Goal: Task Accomplishment & Management: Manage account settings

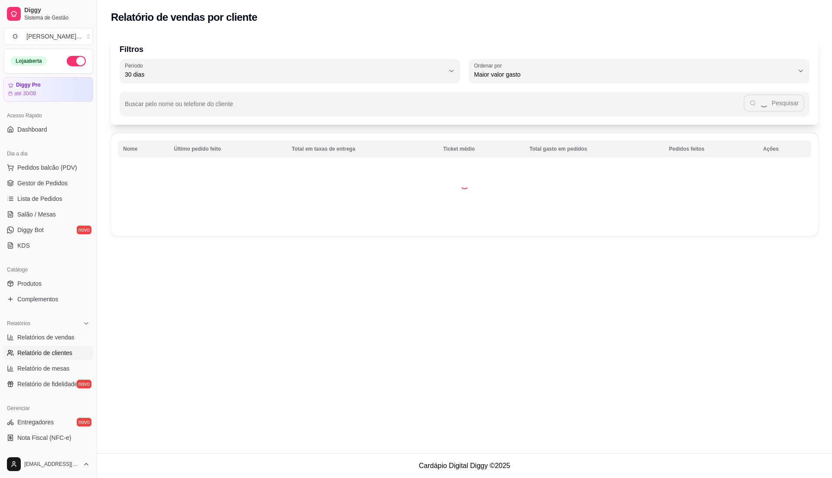
select select "30"
select select "HIGHEST_TOTAL_SPENT_WITH_ORDERS"
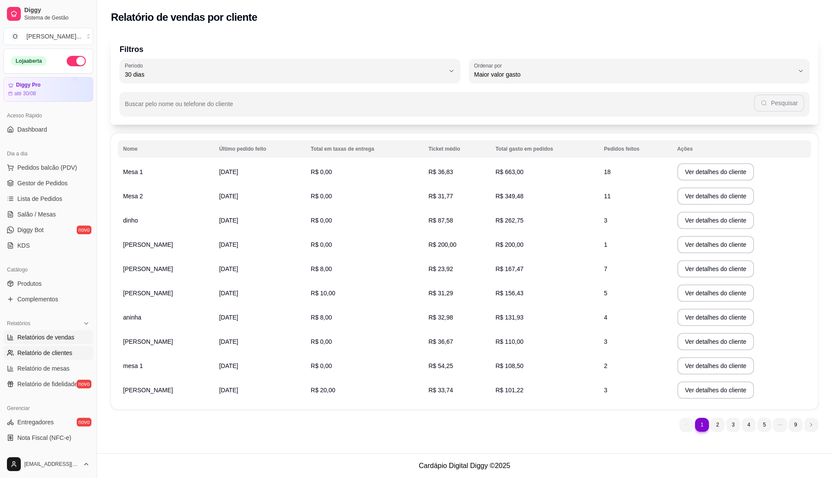
click at [40, 335] on span "Relatórios de vendas" at bounding box center [45, 337] width 57 height 9
select select "ALL"
select select "0"
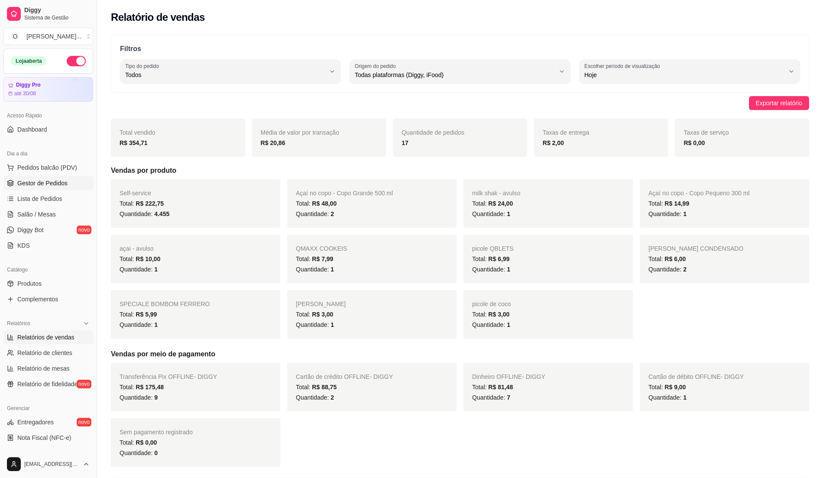
click at [44, 181] on span "Gestor de Pedidos" at bounding box center [42, 183] width 50 height 9
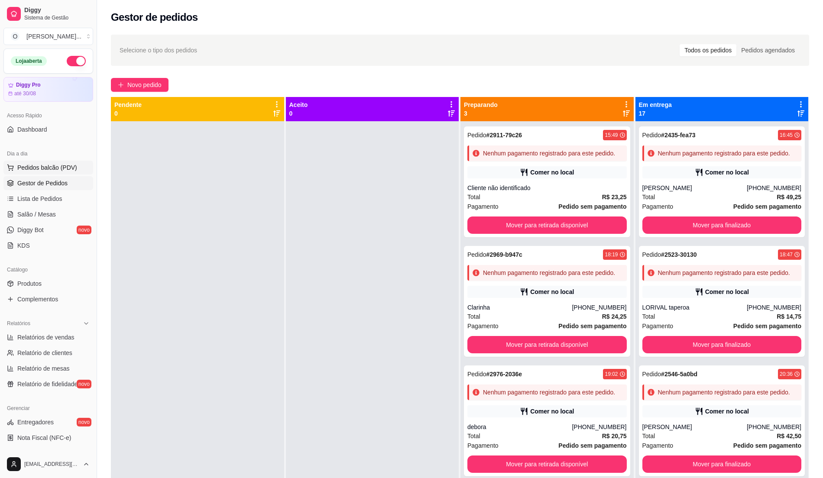
click at [54, 174] on button "Pedidos balcão (PDV)" at bounding box center [48, 168] width 90 height 14
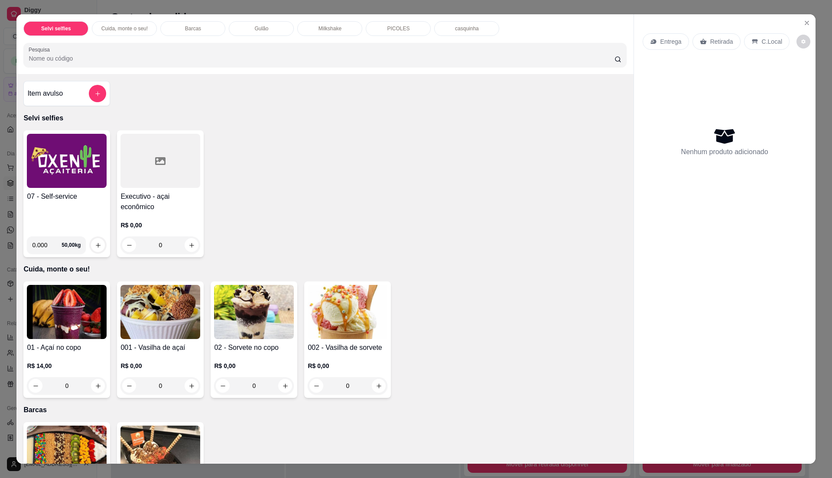
click at [89, 185] on img at bounding box center [67, 161] width 80 height 54
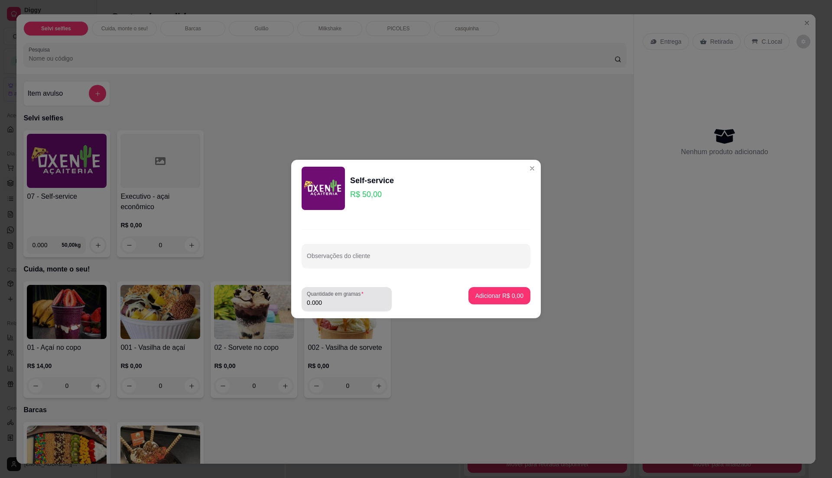
click at [368, 297] on div "0.000" at bounding box center [347, 299] width 80 height 17
type input "0.260"
click at [491, 292] on p "Adicionar R$ 13,00" at bounding box center [498, 296] width 52 height 9
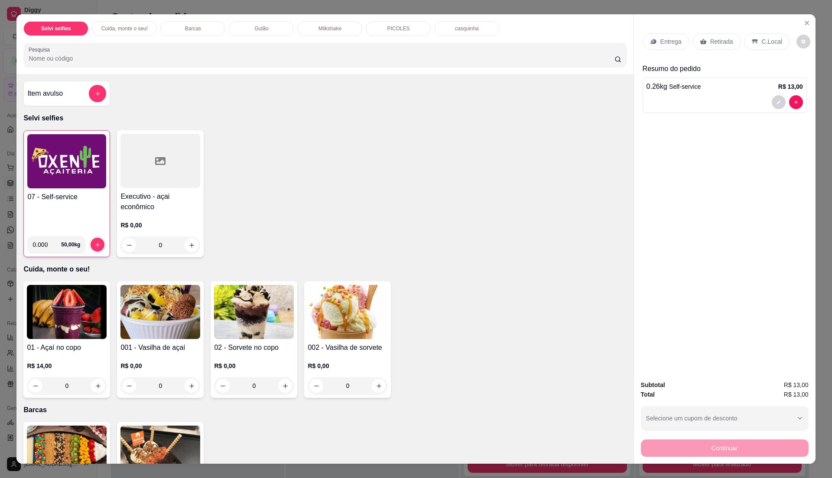
click at [769, 38] on p "C.Local" at bounding box center [772, 41] width 20 height 9
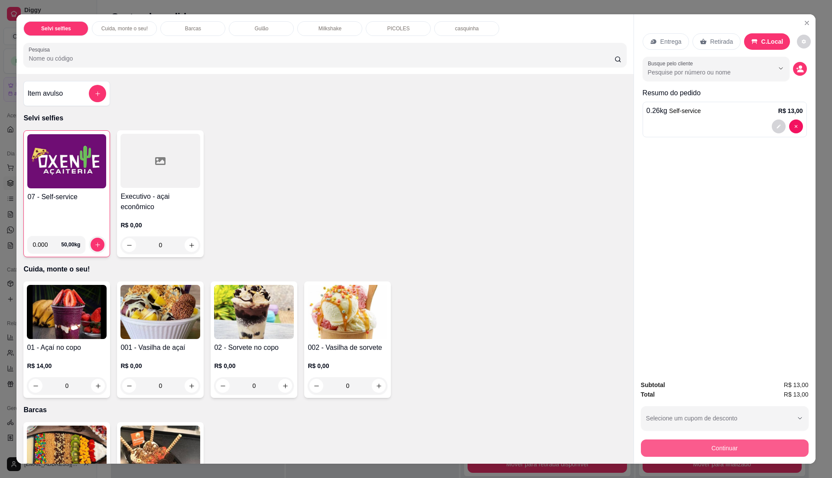
click at [700, 453] on button "Continuar" at bounding box center [725, 448] width 168 height 17
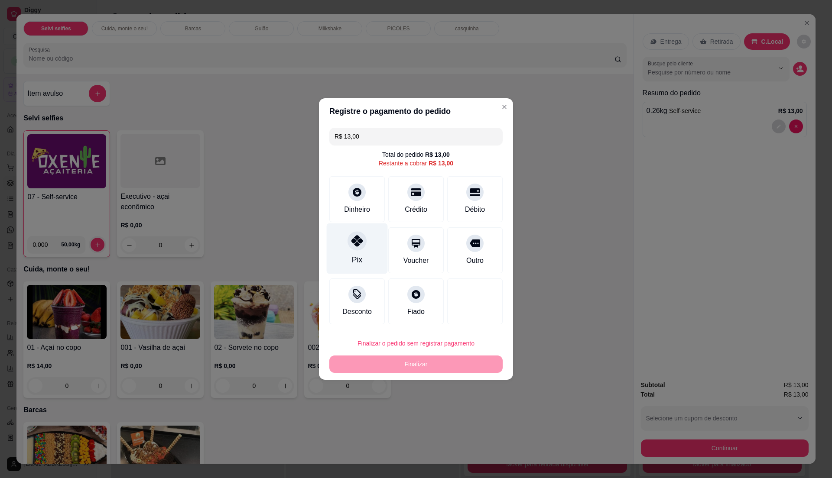
click at [344, 241] on div "Pix" at bounding box center [357, 249] width 61 height 51
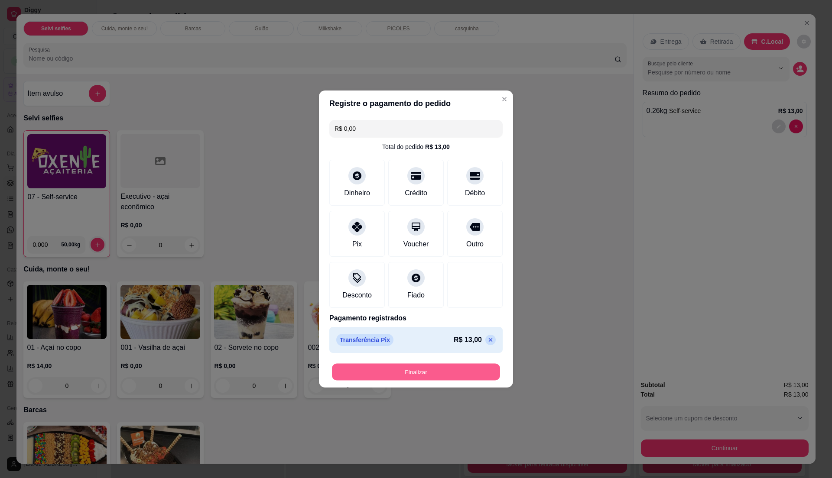
click at [414, 370] on button "Finalizar" at bounding box center [416, 372] width 168 height 17
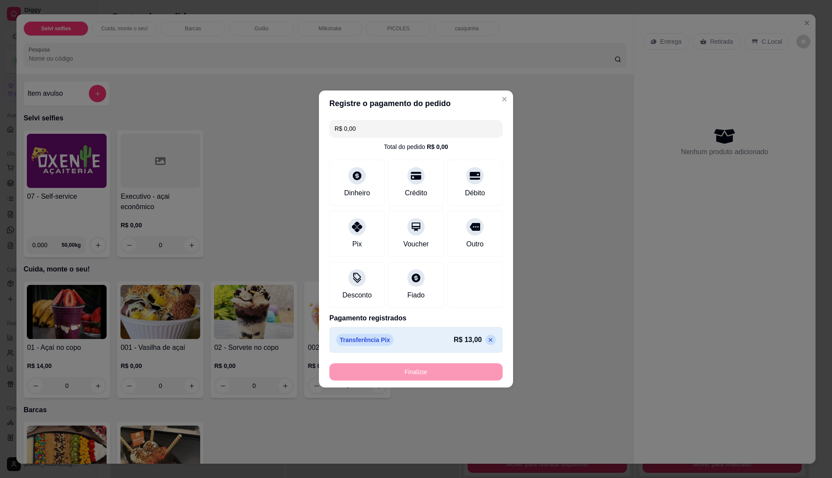
type input "-R$ 13,00"
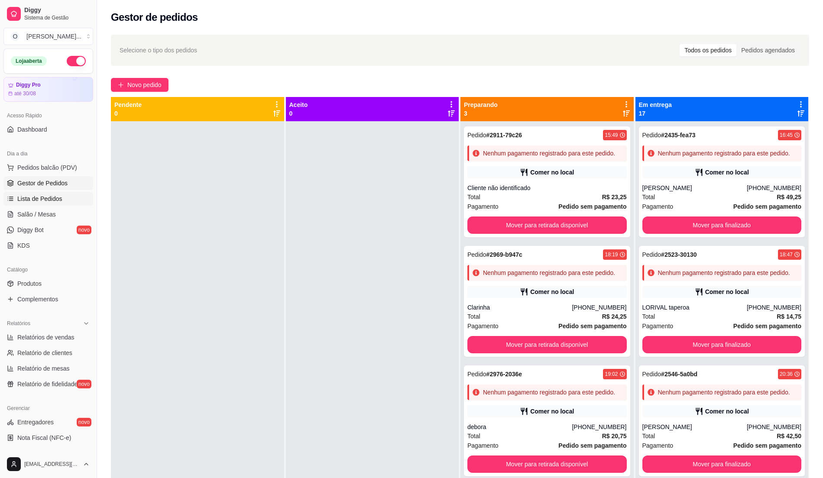
click at [59, 198] on span "Lista de Pedidos" at bounding box center [39, 199] width 45 height 9
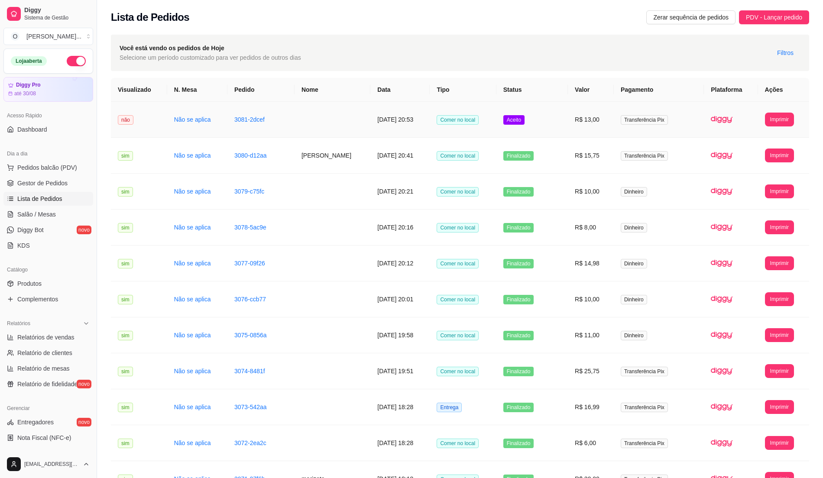
click at [477, 132] on td "Comer no local" at bounding box center [463, 120] width 66 height 36
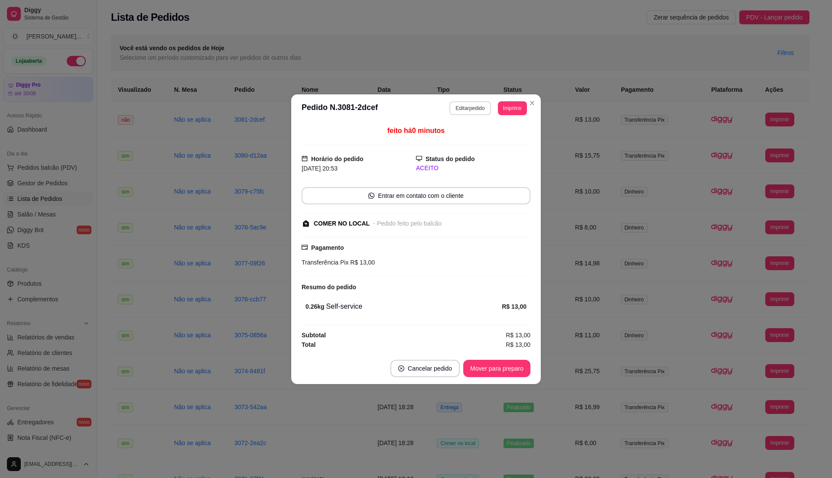
click at [474, 108] on button "Editar pedido" at bounding box center [469, 108] width 41 height 14
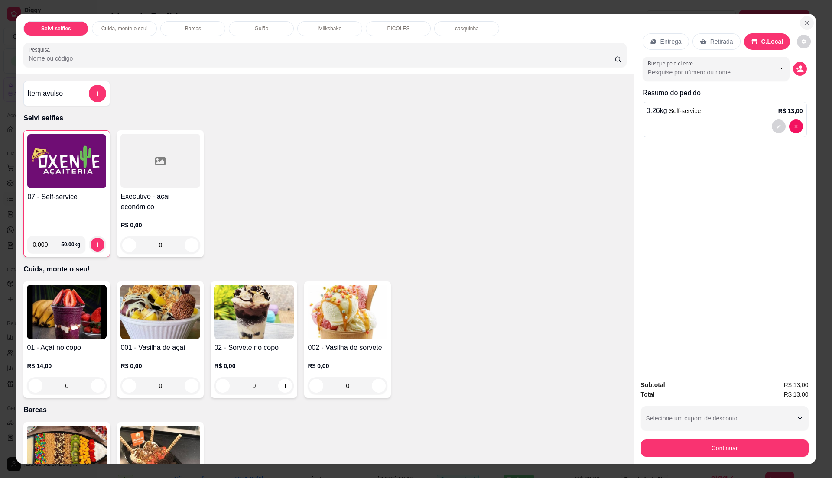
click at [806, 22] on button "Close" at bounding box center [807, 23] width 14 height 14
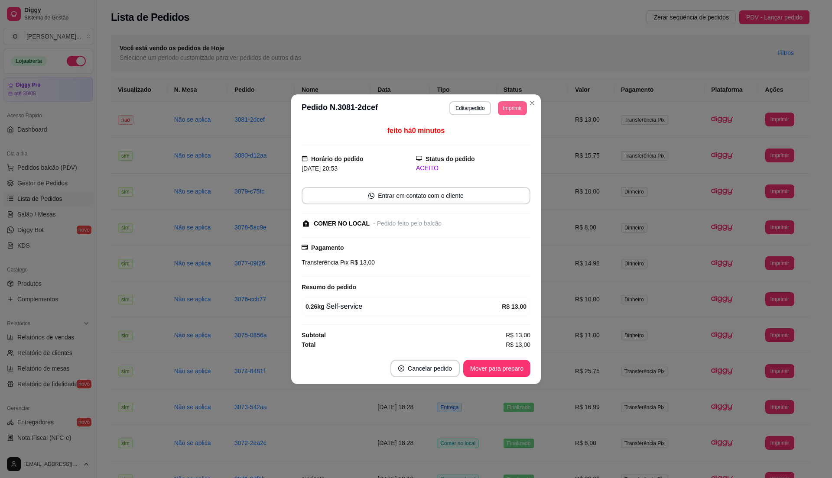
click at [521, 108] on button "Imprimir" at bounding box center [512, 108] width 29 height 14
click at [505, 140] on button "IMPRESSORA" at bounding box center [496, 136] width 61 height 13
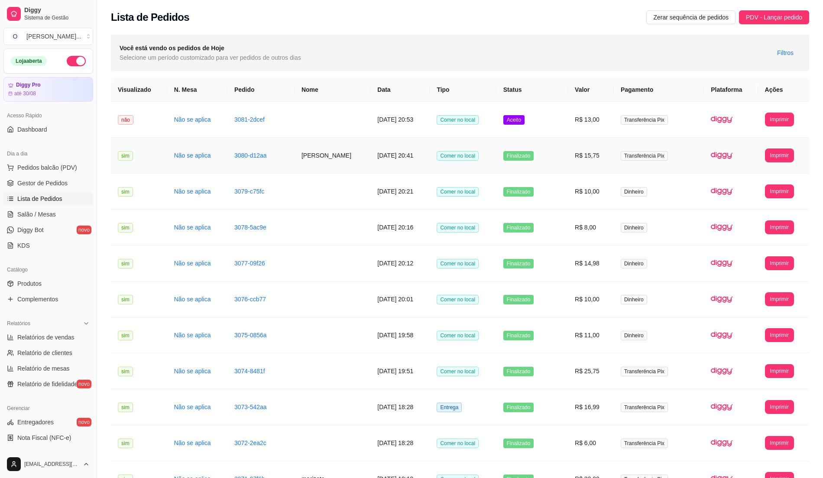
click at [549, 139] on td "Finalizado" at bounding box center [533, 156] width 72 height 36
click at [568, 129] on td "Aceito" at bounding box center [533, 120] width 72 height 36
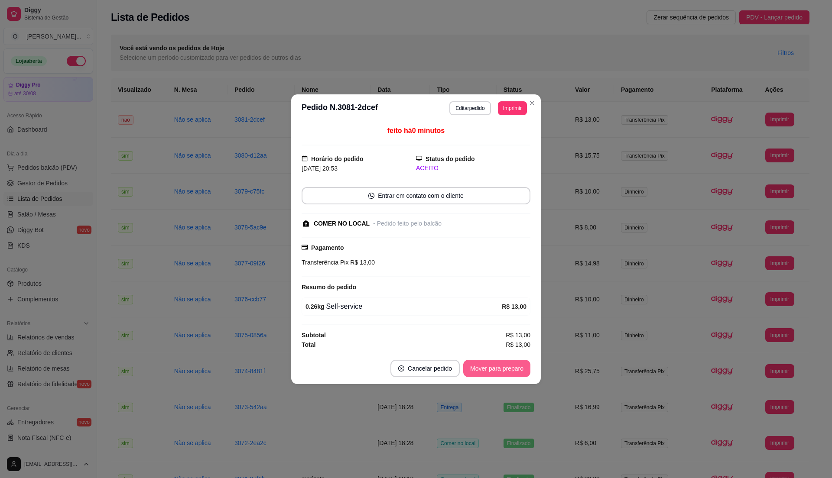
click at [496, 370] on button "Mover para preparo" at bounding box center [496, 368] width 67 height 17
click at [496, 370] on button "Mover para retirada disponível" at bounding box center [482, 368] width 93 height 17
click at [496, 370] on button "Mover para finalizado" at bounding box center [495, 368] width 72 height 17
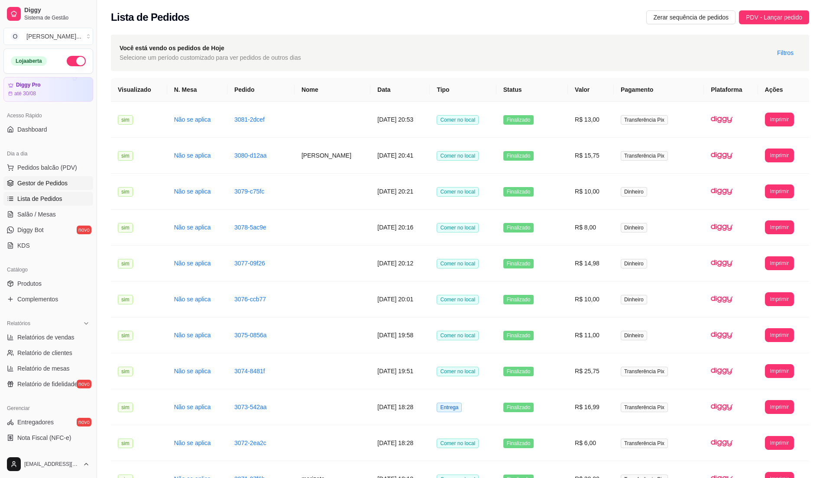
click at [65, 182] on span "Gestor de Pedidos" at bounding box center [42, 183] width 50 height 9
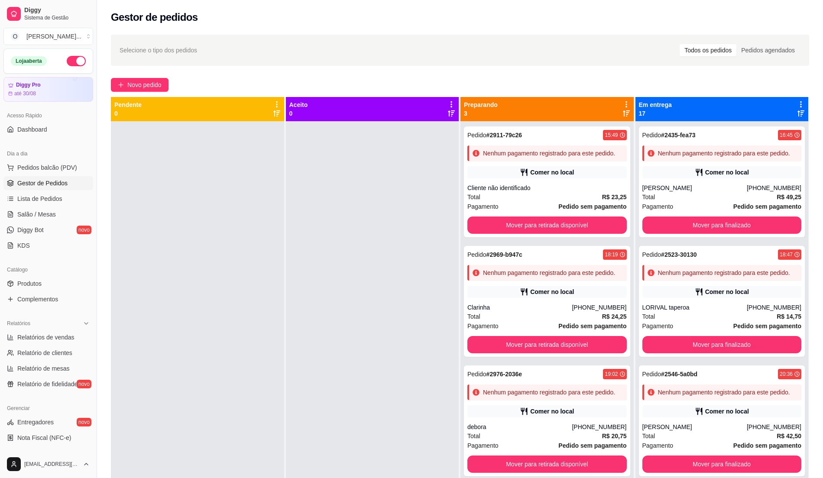
click at [67, 63] on button "button" at bounding box center [76, 61] width 19 height 10
click at [54, 338] on span "Relatórios de vendas" at bounding box center [45, 337] width 57 height 9
select select "ALL"
select select "0"
